Goal: Task Accomplishment & Management: Use online tool/utility

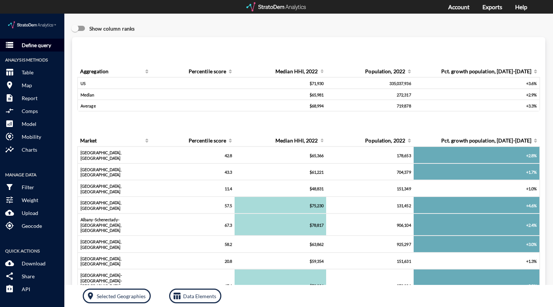
click p "Define query"
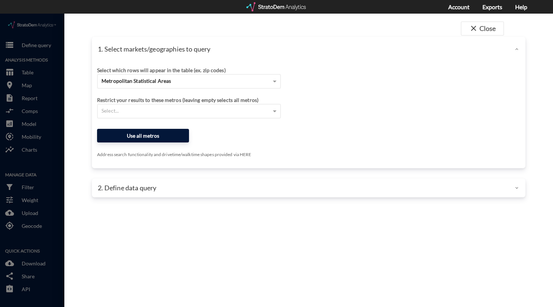
click button "Use all metros"
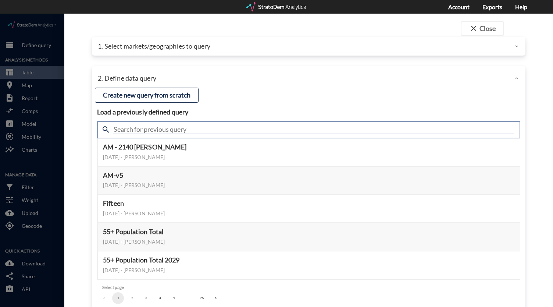
click input "text"
type input "storage"
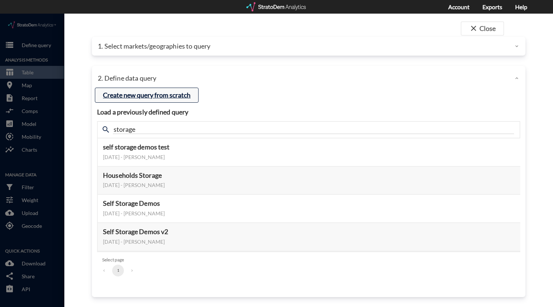
click button "Create new query from scratch"
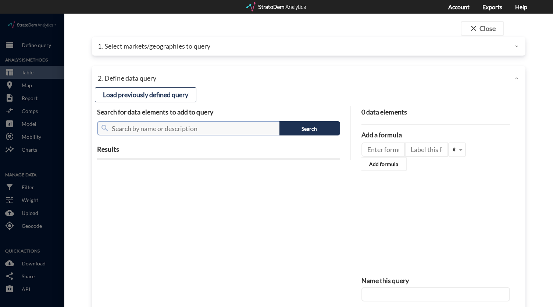
click input "text"
type input "pop"
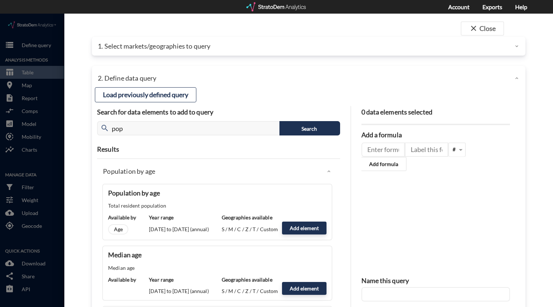
click div "Population by age Population by age Total resident population Available by Age …"
click button "Add element"
type input "POPULATION"
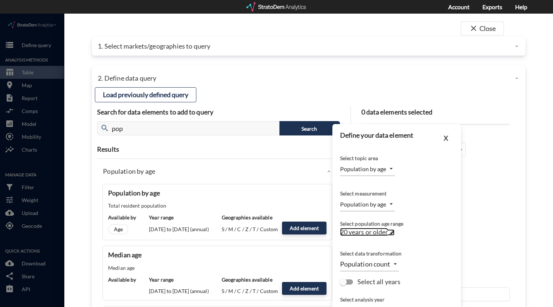
click span "20 years or older"
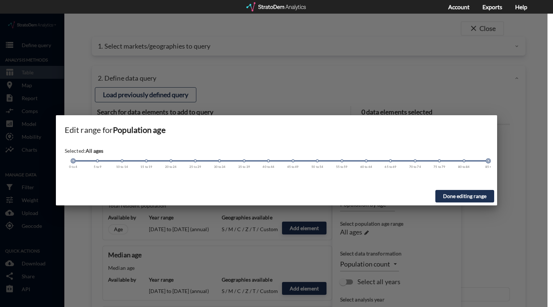
drag, startPoint x: 171, startPoint y: 147, endPoint x: 49, endPoint y: 136, distance: 121.8
click div "Edit range for Population age Selected: All ages 0 to 4 5 to 9 10 to 14 15 to 1…"
click button "Done editing range"
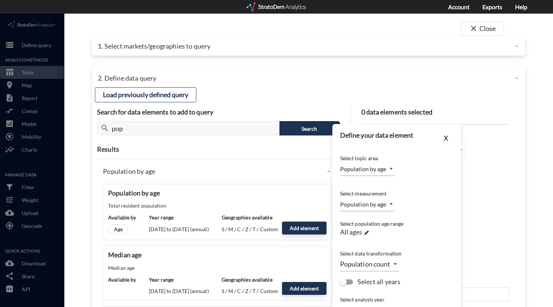
click input "Select all years"
checkbox input "true"
type input "TIME_SERIES_DL"
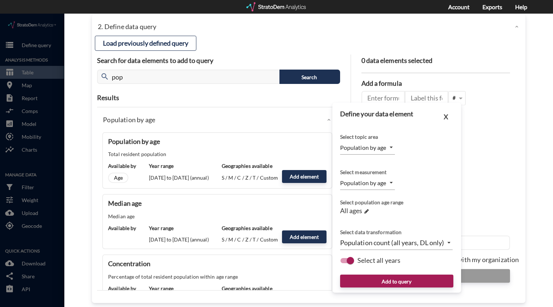
scroll to position [54, 0]
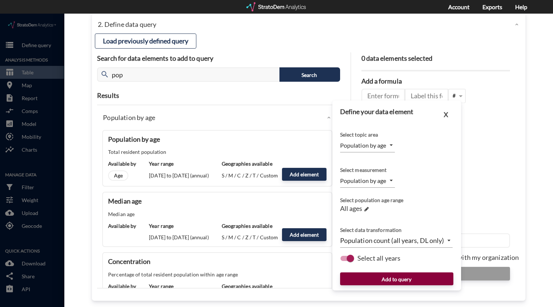
click button "Add to query"
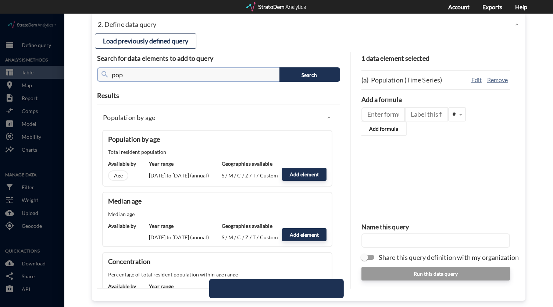
click input "pop"
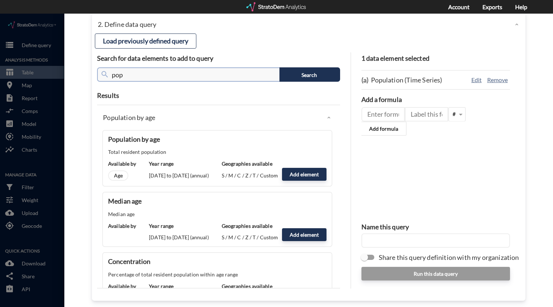
click input "pop"
type input "renter"
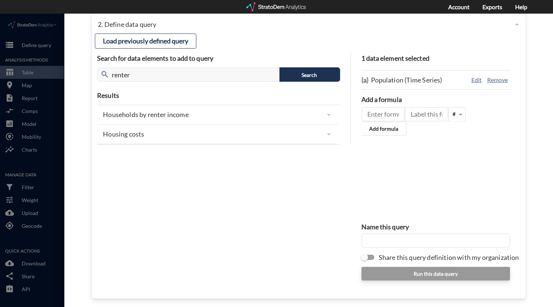
click div "Households by renter income"
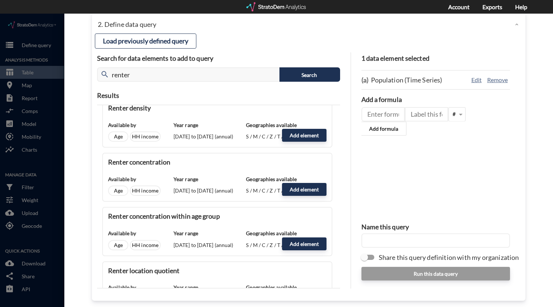
scroll to position [132, 0]
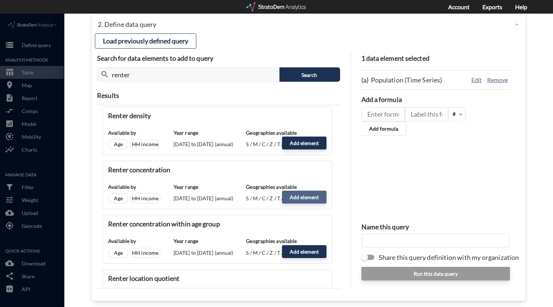
click button "Add element"
type input "RENTER_INCOME"
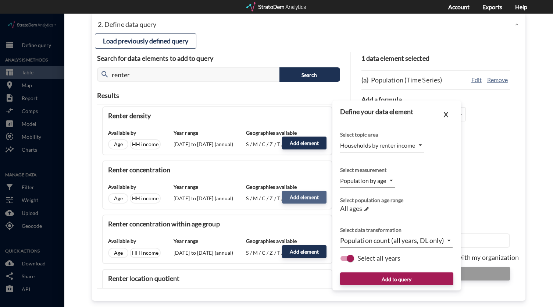
type input "PERCENTAGE_OF_TOTAL"
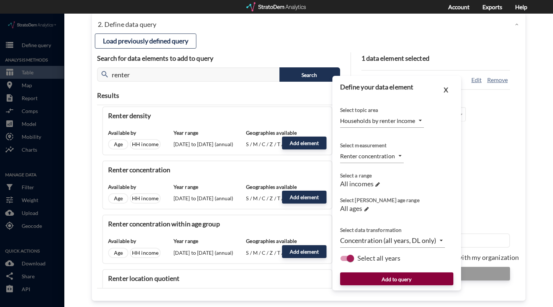
click button "Add to query"
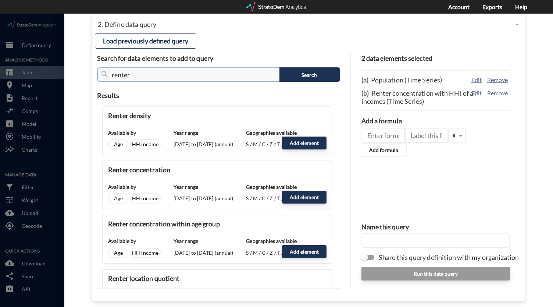
click input "renter"
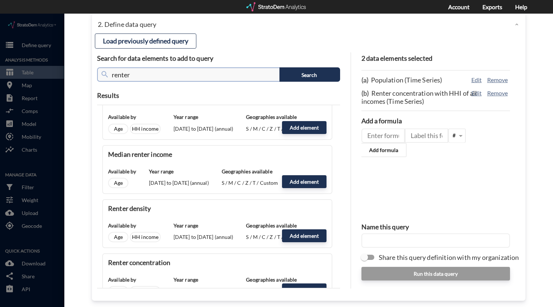
scroll to position [38, 0]
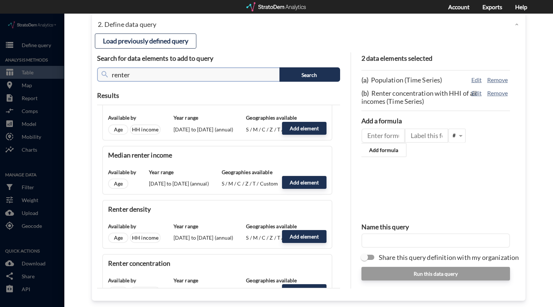
click input "renter"
type input "household"
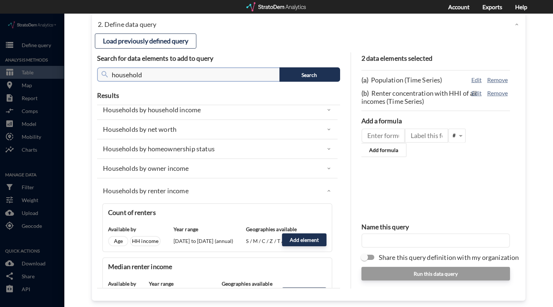
scroll to position [0, 0]
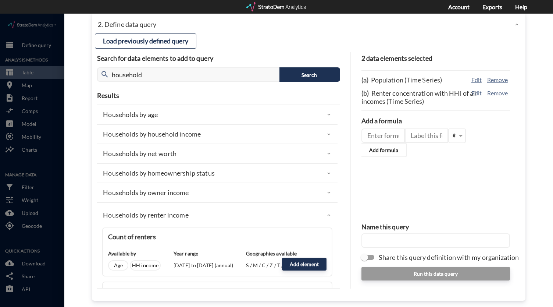
drag, startPoint x: 185, startPoint y: 99, endPoint x: 185, endPoint y: 104, distance: 4.4
click div "Households by age"
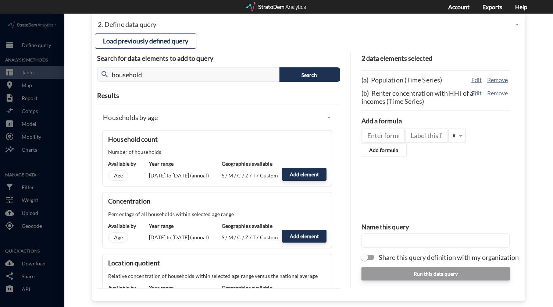
click div "Households by age"
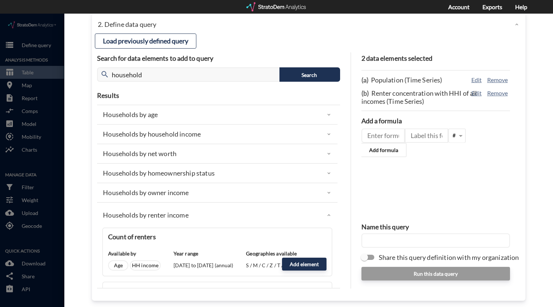
click p "Households by homeownership status"
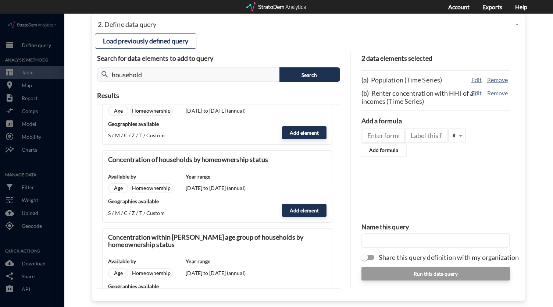
scroll to position [111, 0]
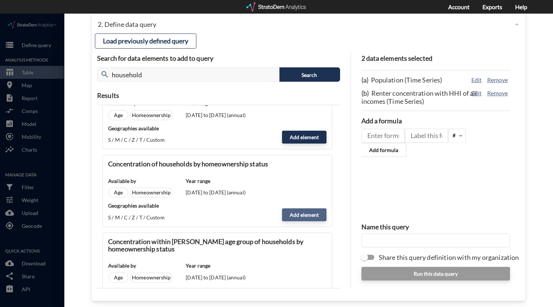
click button "Add element"
type input "HOMEOWNERSHIP_STATUS"
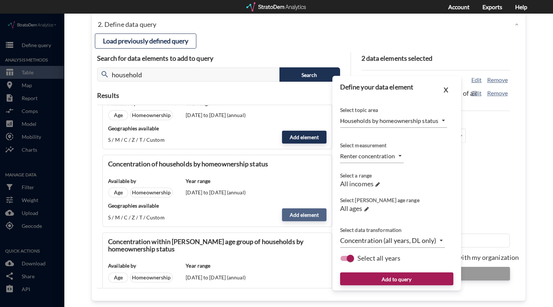
type input "PERCENTAGE_OF_TOTAL_OWNER_RENTER"
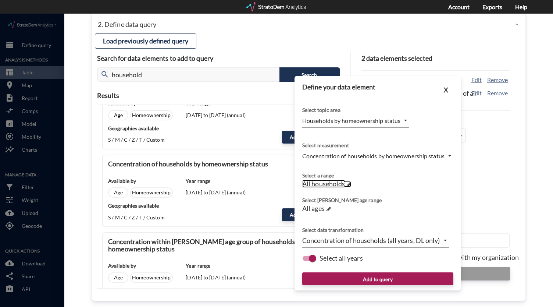
click span "All households"
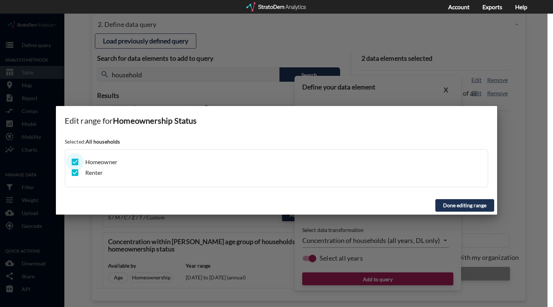
click input "checkbox"
checkbox input "false"
click button "Done editing range"
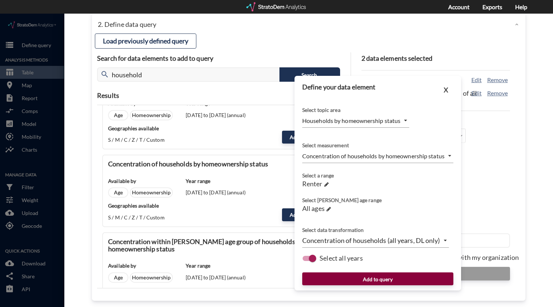
click button "Add to query"
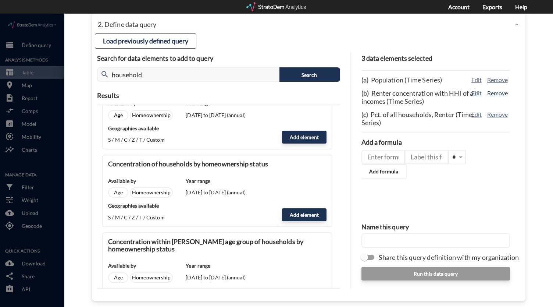
click button "Remove"
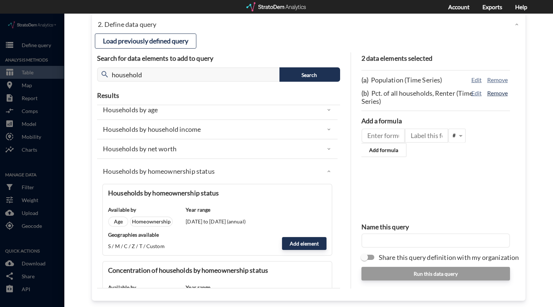
scroll to position [4, 0]
click p "Households by homeownership status"
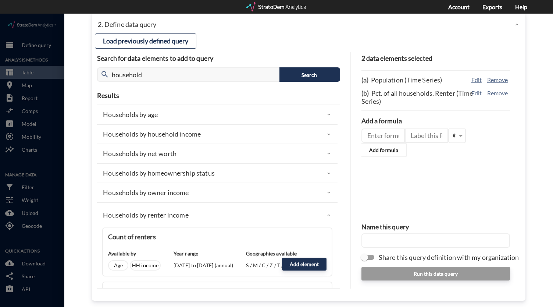
scroll to position [0, 0]
click div "Households by age"
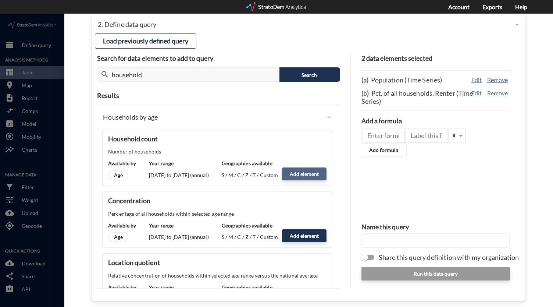
click button "Add element"
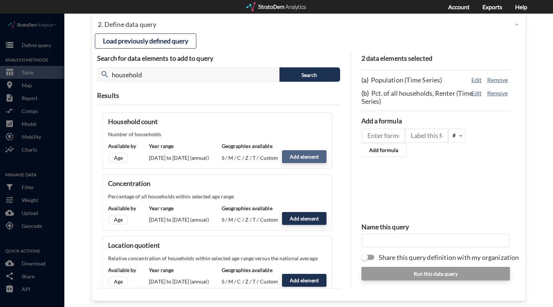
scroll to position [0, 0]
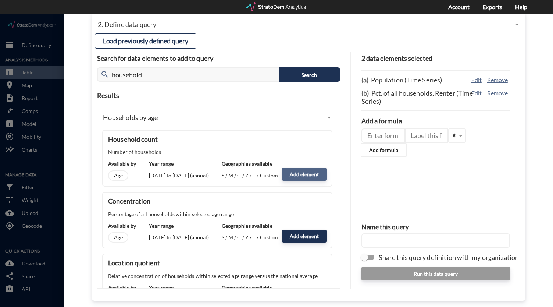
click button "Add element"
click div "Available by Age Year range 2000 to 2030 (annual) Geographies available S / M /…"
click button "Add element"
type input "HOUSEHOLDS"
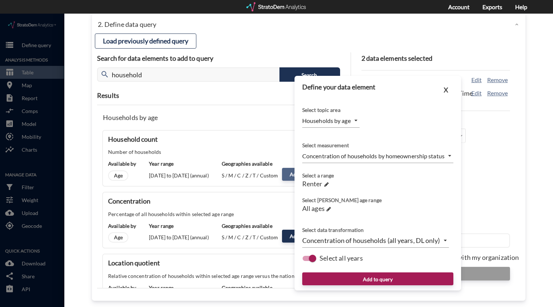
type input "COUNT"
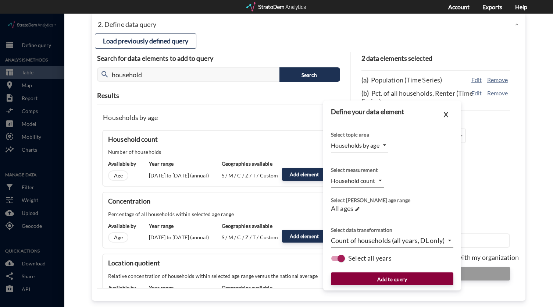
click button "Add to query"
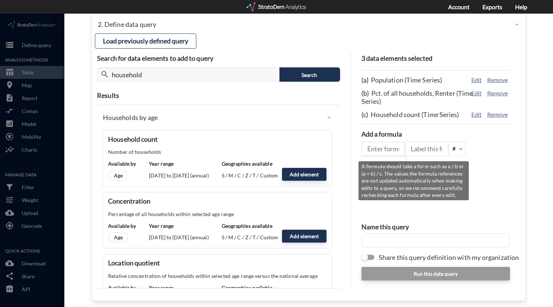
click input "text"
type input "c / a"
click input "text"
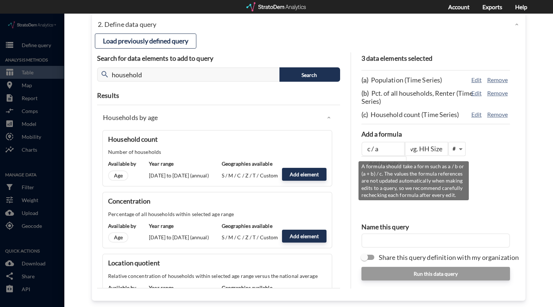
type input "Avg. HH Size"
click span
click div "%"
click div "3 data elements selected (a) Population (Time Series) Edit Remove (b) Pct. of a…"
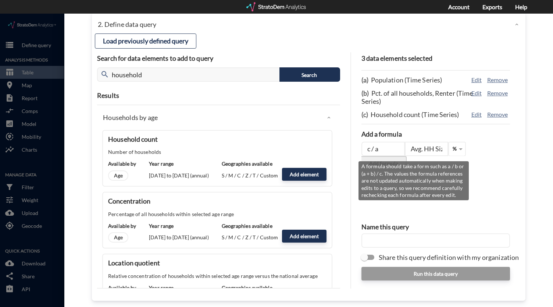
click button "Add formula"
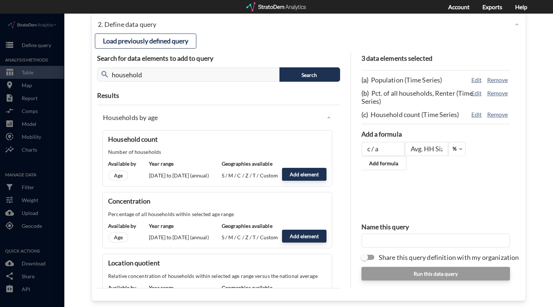
click div "3 data elements selected (a) Population (Time Series) Edit Remove (b) Pct. of a…"
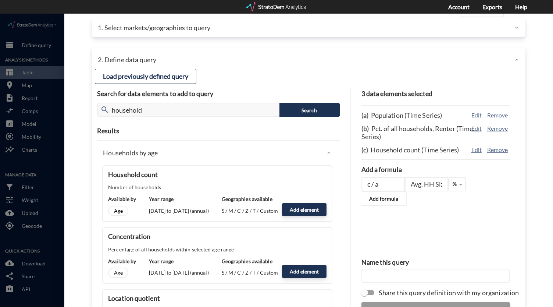
scroll to position [21, 0]
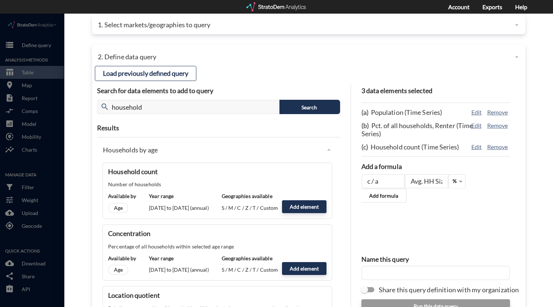
click p "Households by age"
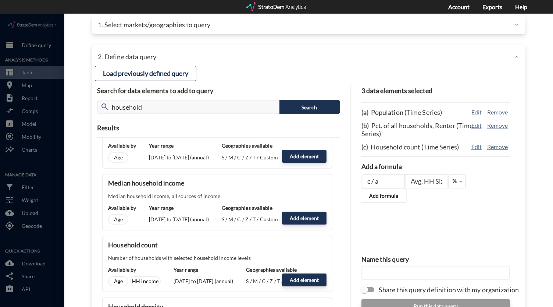
scroll to position [71, 0]
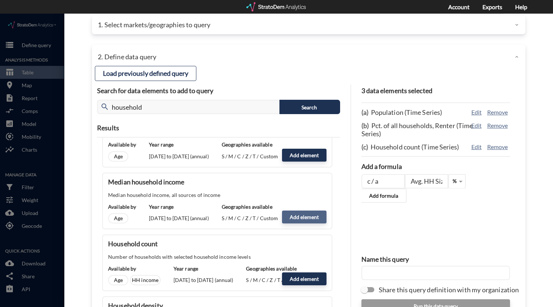
click button "Add element"
type input "HHI_DYNAMICS"
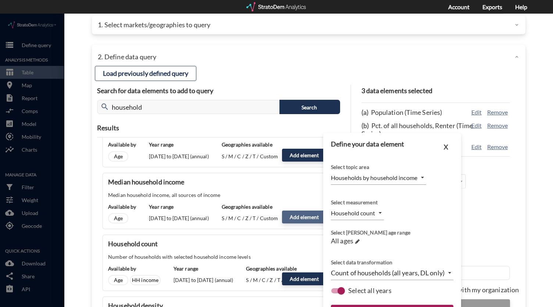
type input "MEDIAN"
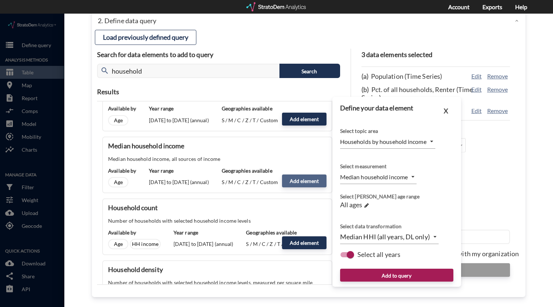
scroll to position [57, 0]
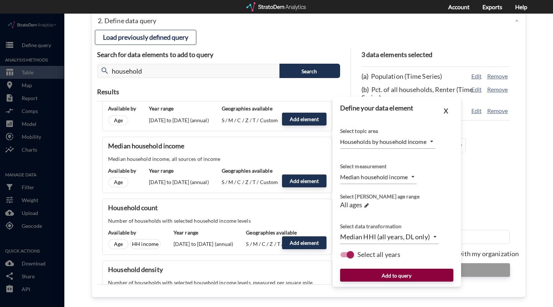
click button "Add to query"
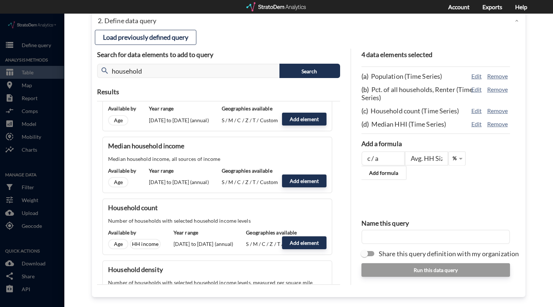
click input "text"
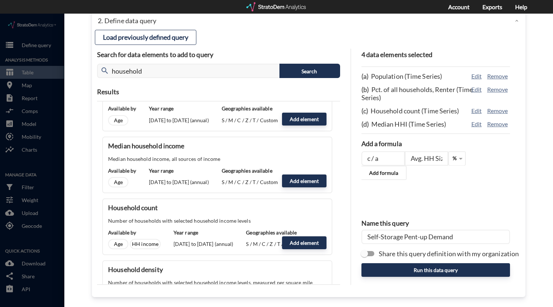
type input "Self-Storage Pent-up Demand"
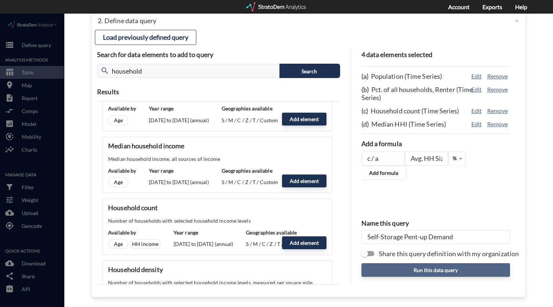
click button "Run this data query"
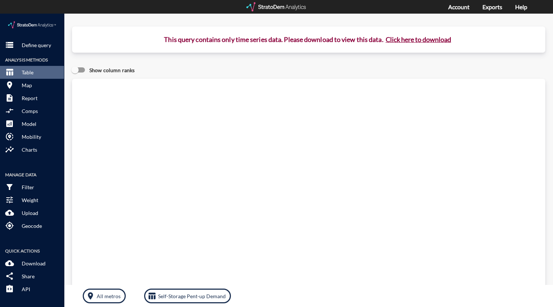
click button "Click here to download"
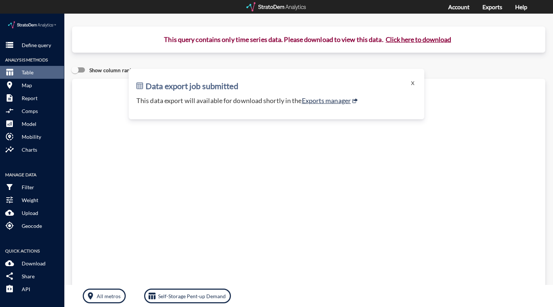
click h2 "Data export job submitted"
click link "Exports manager"
click button "storage Define query"
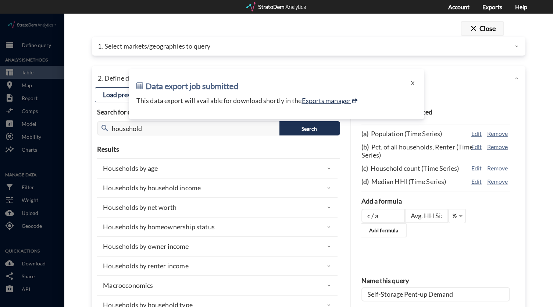
click button "close Close"
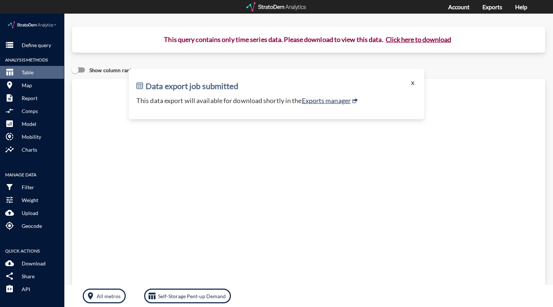
click button "X"
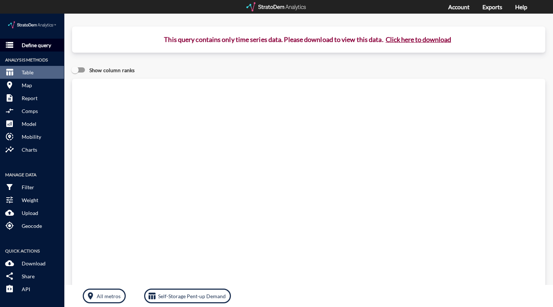
click button "storage Define query"
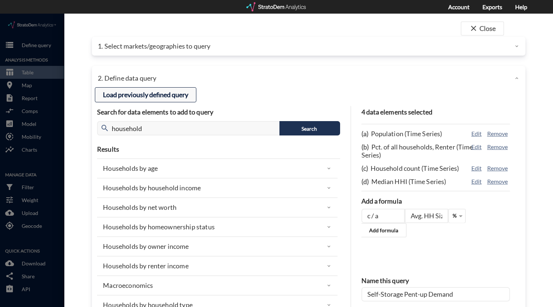
click button "Load previously defined query"
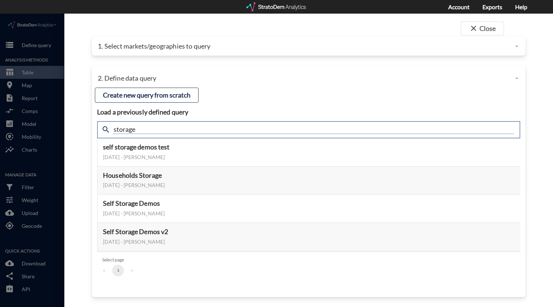
click input "storage"
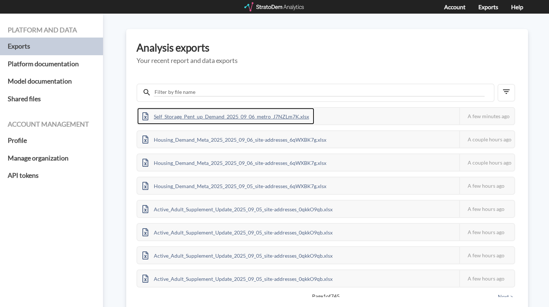
click at [240, 119] on div "Self_Storage_Pent_up_Demand_2025_09_06_metro_J7NZLm7K.xlsx" at bounding box center [225, 116] width 177 height 17
